Goal: Task Accomplishment & Management: Manage account settings

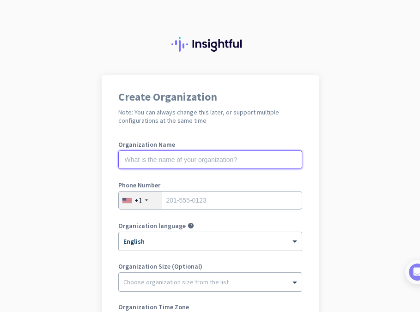
click at [151, 160] on input "text" at bounding box center [210, 160] width 184 height 18
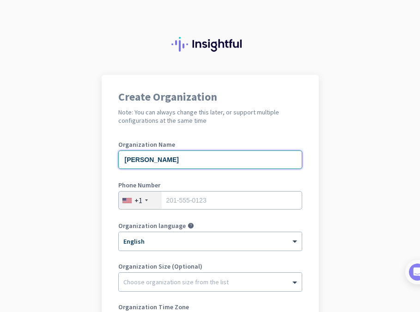
type input "[PERSON_NAME]"
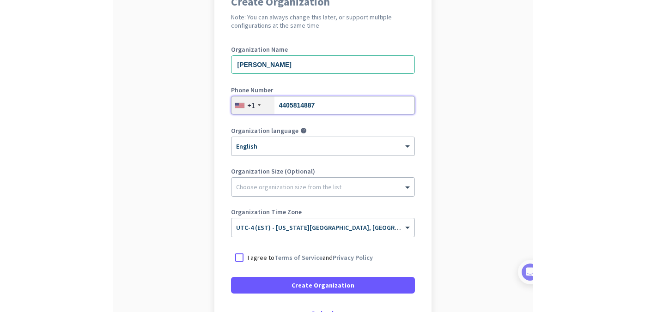
scroll to position [96, 0]
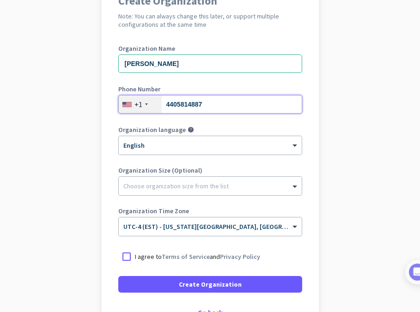
type input "4405814887"
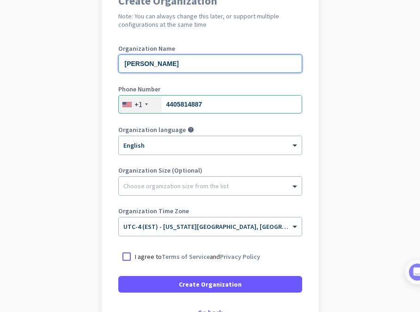
drag, startPoint x: 176, startPoint y: 64, endPoint x: 87, endPoint y: 64, distance: 88.7
click at [87, 64] on app-onboarding-organization "Create Organization Note: You can always change this later, or support multiple…" at bounding box center [210, 179] width 420 height 400
type input "Mercor"
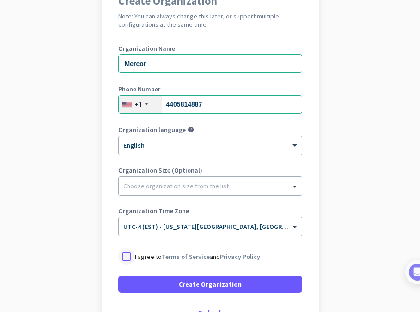
click at [127, 256] on div at bounding box center [126, 257] width 17 height 17
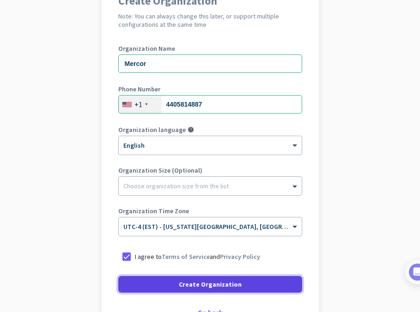
click at [153, 282] on span at bounding box center [210, 285] width 184 height 22
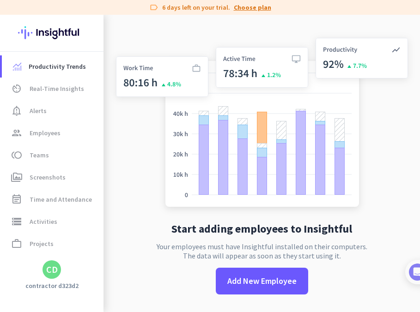
click at [253, 8] on link "Choose plan" at bounding box center [252, 7] width 37 height 9
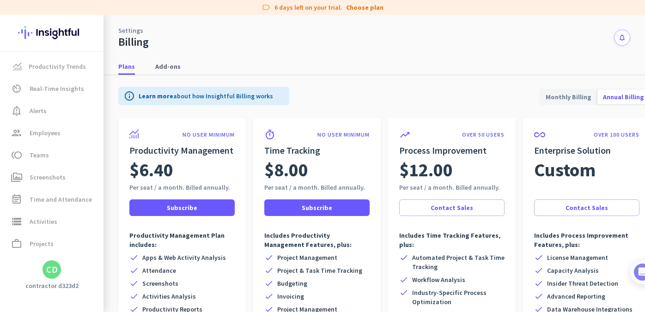
click at [55, 273] on div "CD" at bounding box center [52, 269] width 12 height 9
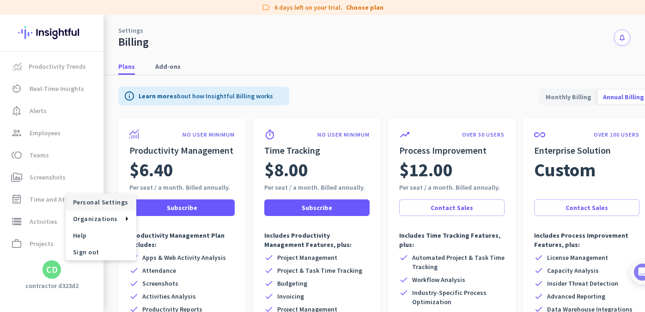
click at [108, 199] on span "Personal Settings" at bounding box center [101, 202] width 56 height 8
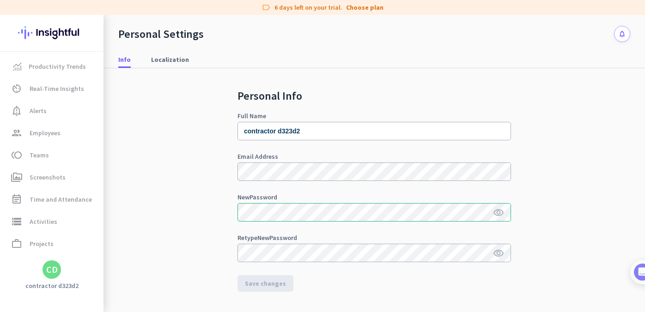
click at [420, 214] on icon "visibility" at bounding box center [498, 213] width 11 height 11
click at [262, 277] on span at bounding box center [266, 284] width 56 height 22
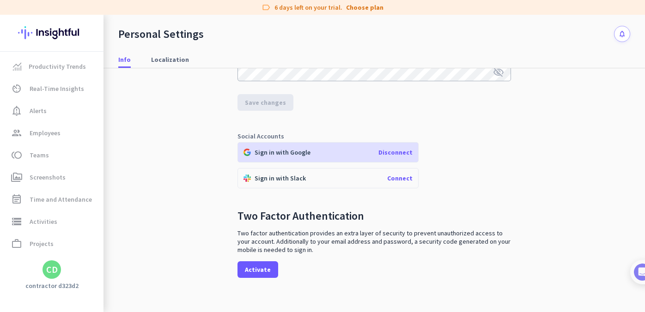
scroll to position [232, 0]
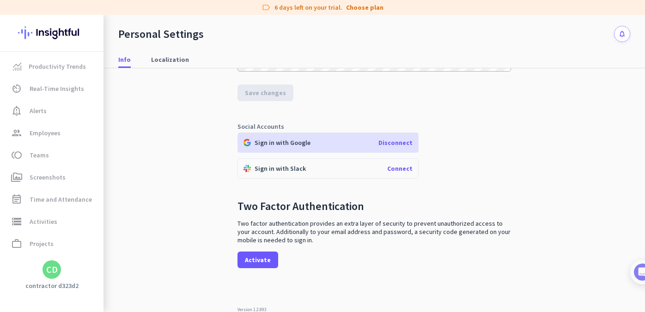
click at [399, 168] on span "Connect" at bounding box center [399, 169] width 25 height 8
